Goal: Check status: Check status

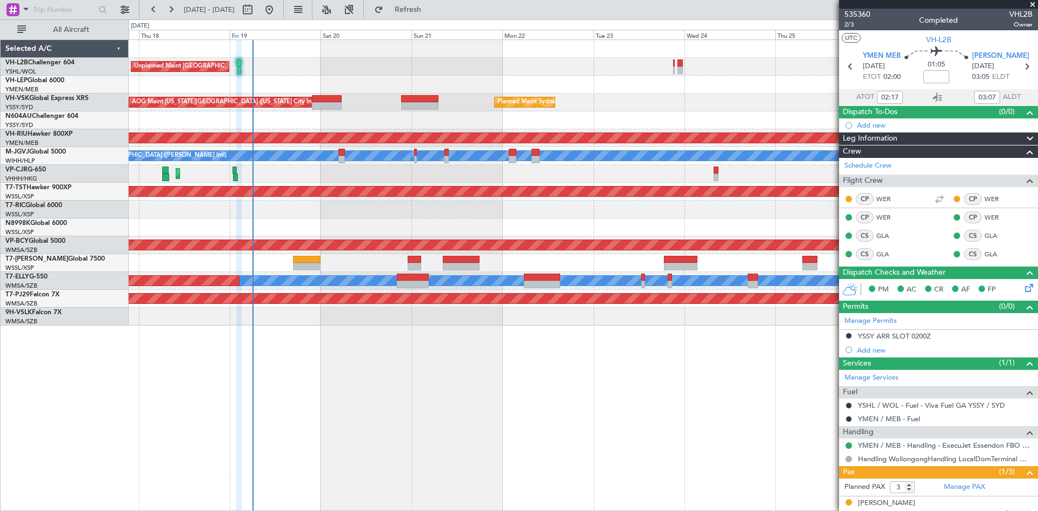
click at [492, 212] on div at bounding box center [583, 210] width 909 height 18
click at [256, 12] on button at bounding box center [247, 9] width 17 height 17
select select "9"
select select "2025"
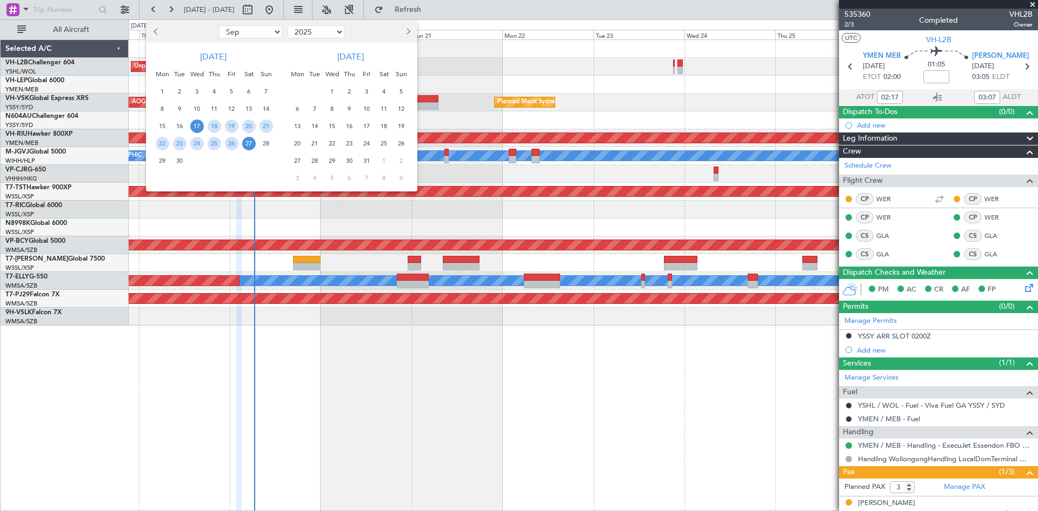
click at [158, 36] on button "Previous month" at bounding box center [156, 31] width 12 height 17
select select "8"
click at [189, 122] on div "13" at bounding box center [196, 125] width 17 height 17
click at [164, 128] on span "11" at bounding box center [163, 126] width 14 height 14
click at [154, 105] on div "4" at bounding box center [162, 108] width 17 height 17
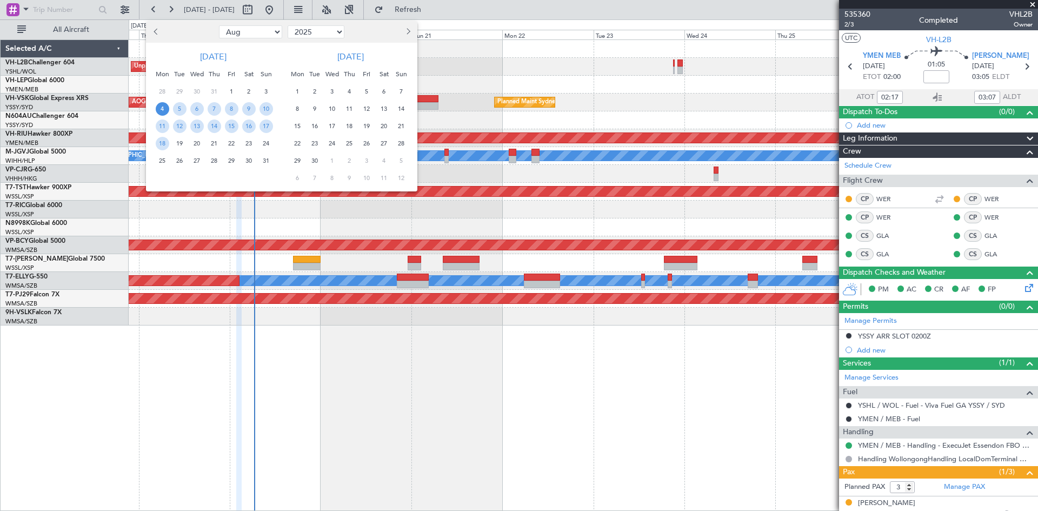
click at [258, 125] on div "17" at bounding box center [265, 125] width 17 height 17
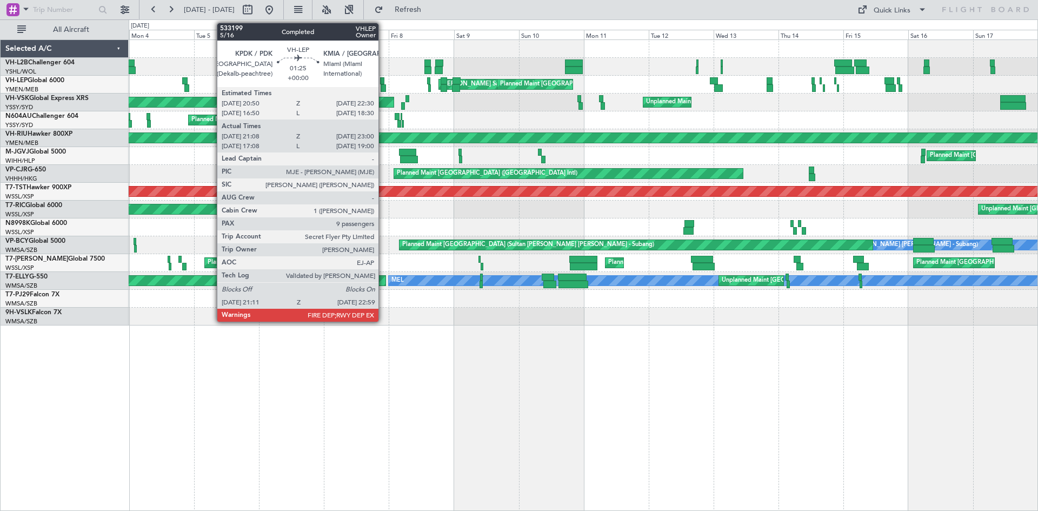
click at [383, 89] on div at bounding box center [383, 88] width 5 height 8
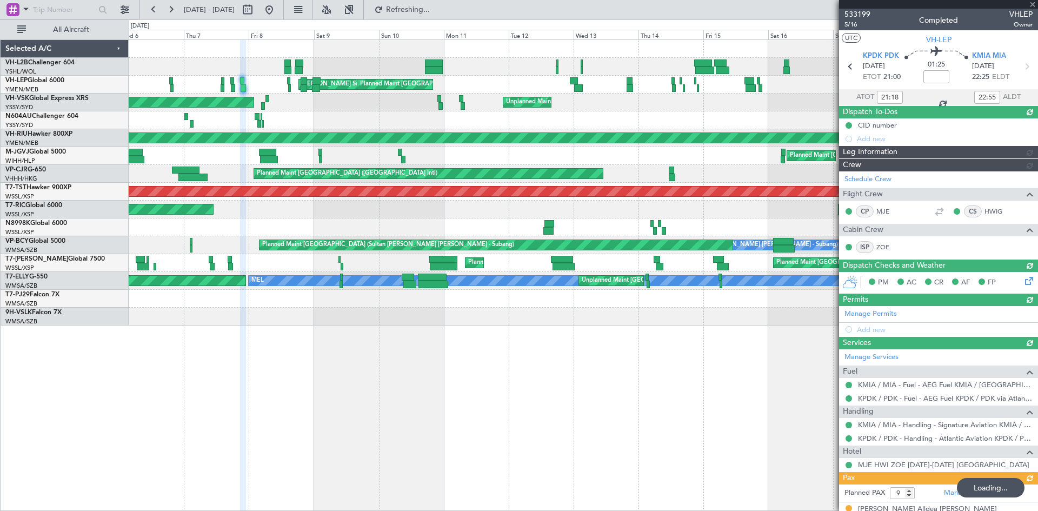
type input "[PERSON_NAME] (HHAFI)"
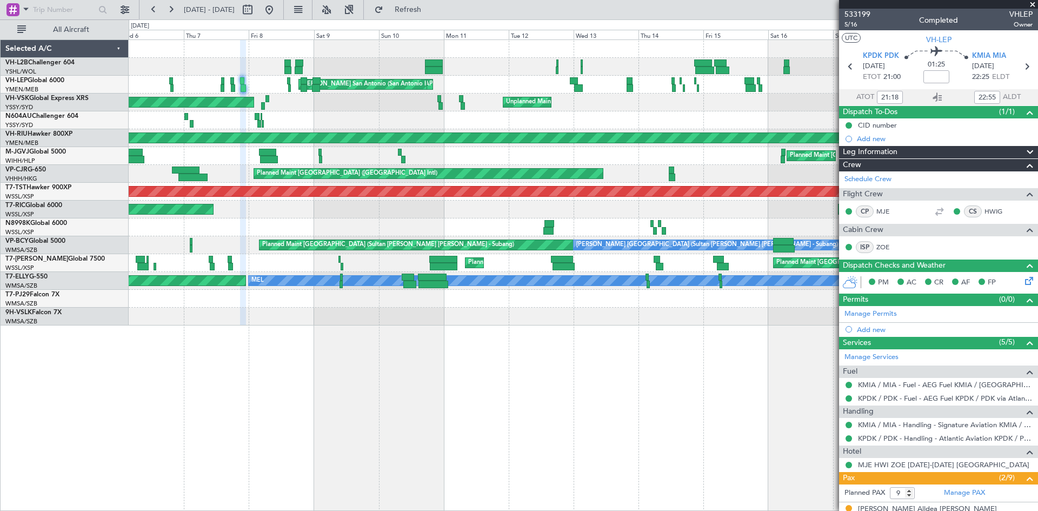
type input "[PERSON_NAME] (HHAFI)"
